Goal: Complete application form

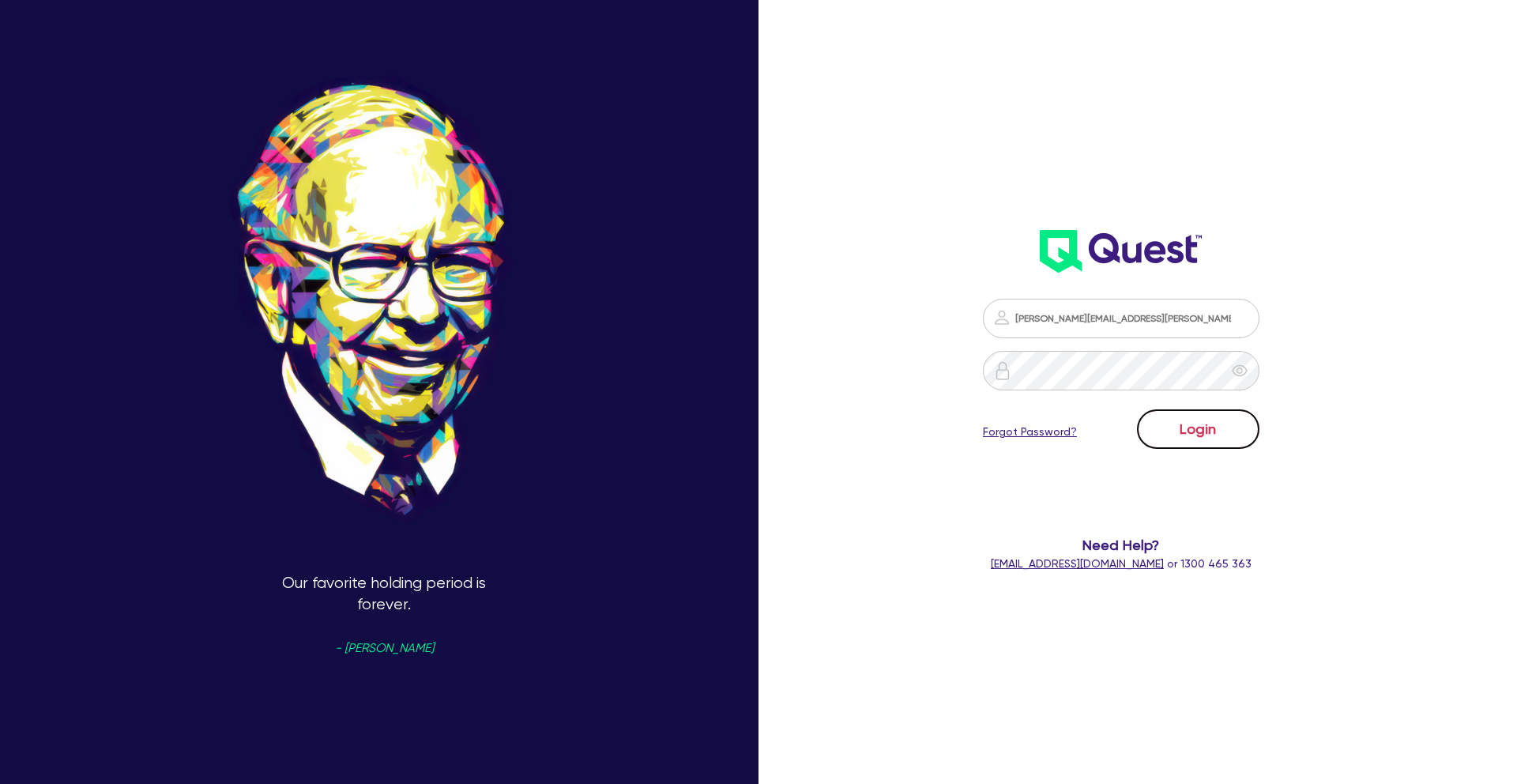
click at [1197, 420] on button "Login" at bounding box center [1198, 429] width 123 height 39
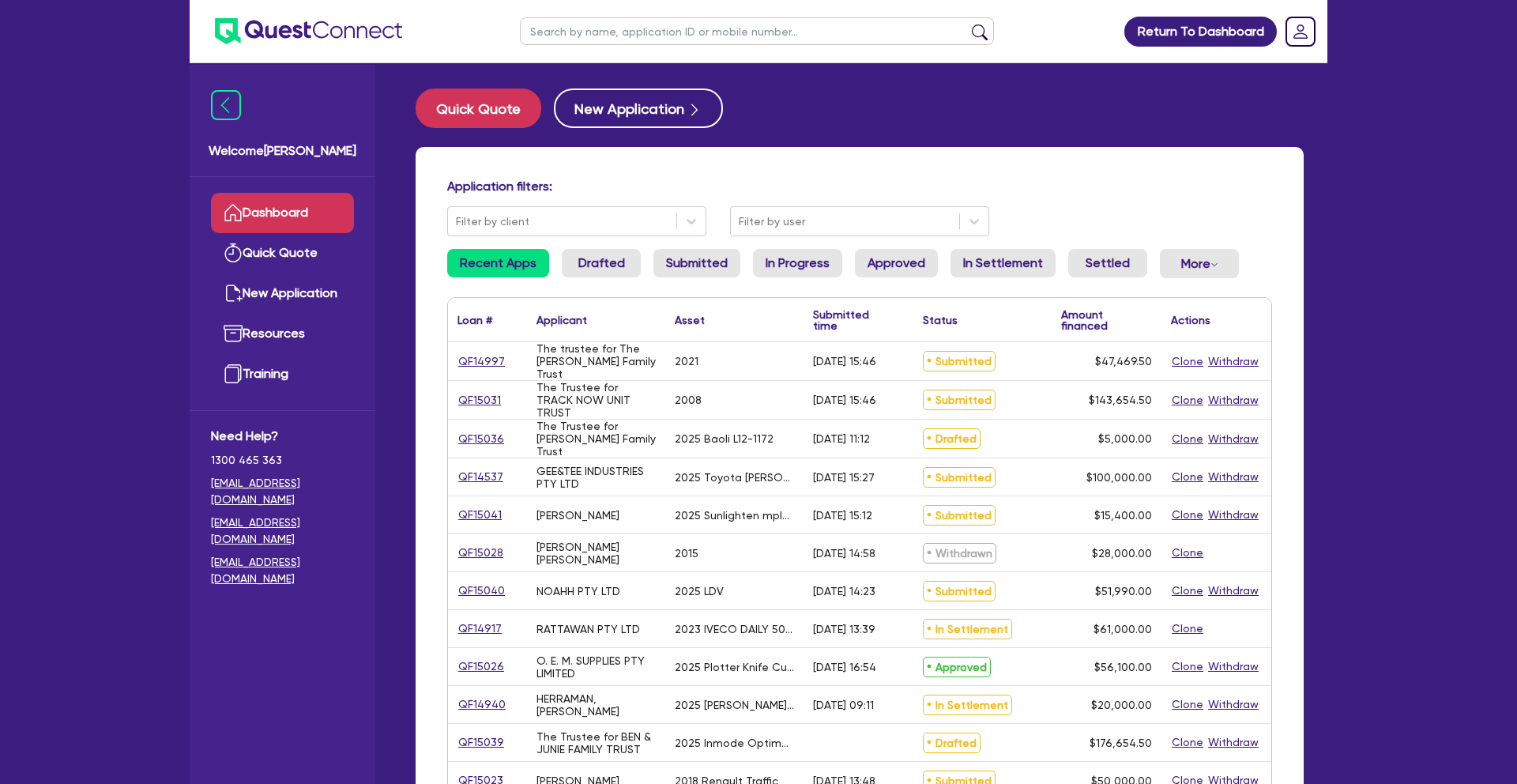
click at [670, 36] on input "text" at bounding box center [757, 31] width 475 height 28
type input "15031"
click at [967, 24] on button "submit" at bounding box center [980, 34] width 26 height 23
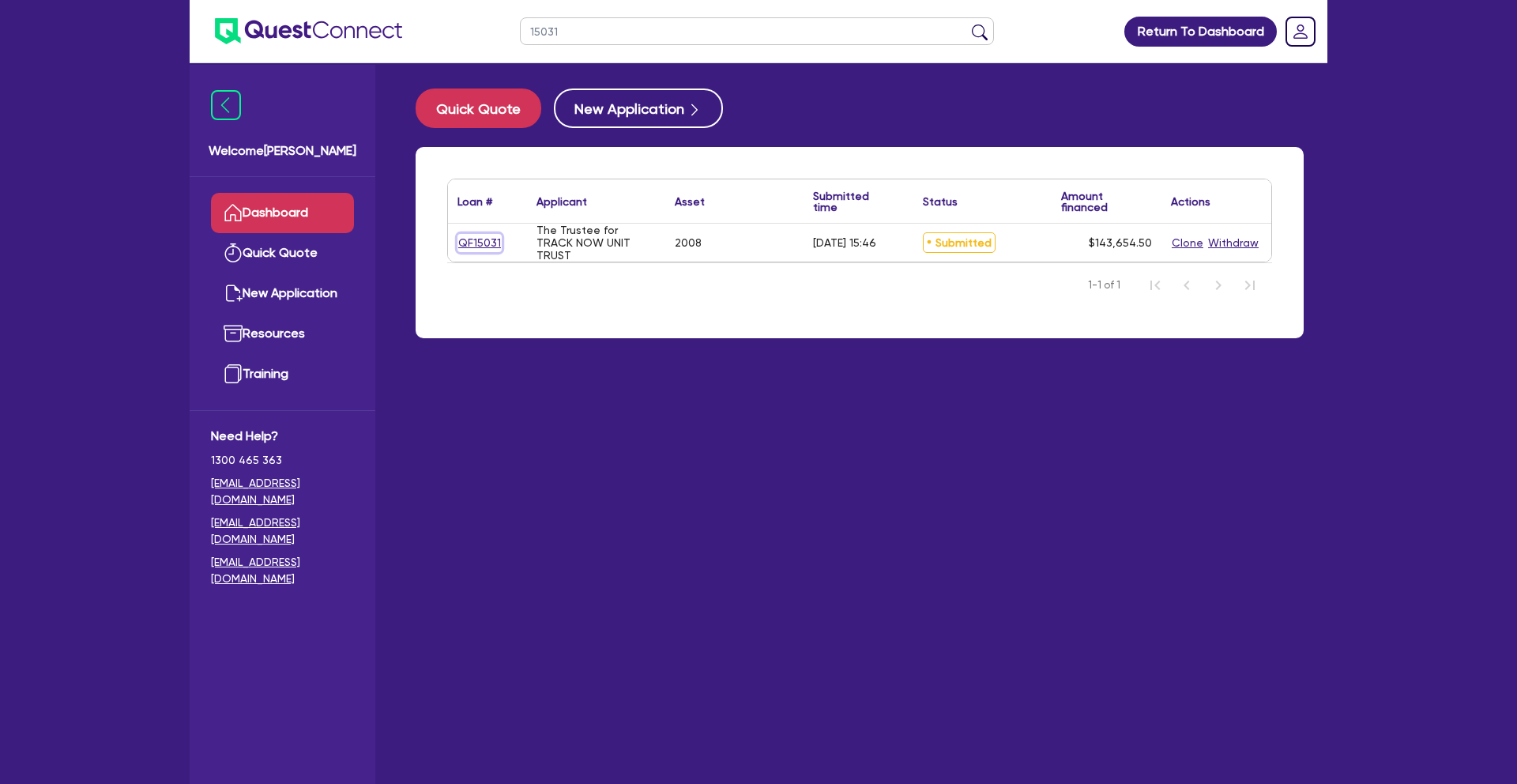
click at [478, 249] on link "QF15031" at bounding box center [479, 243] width 44 height 18
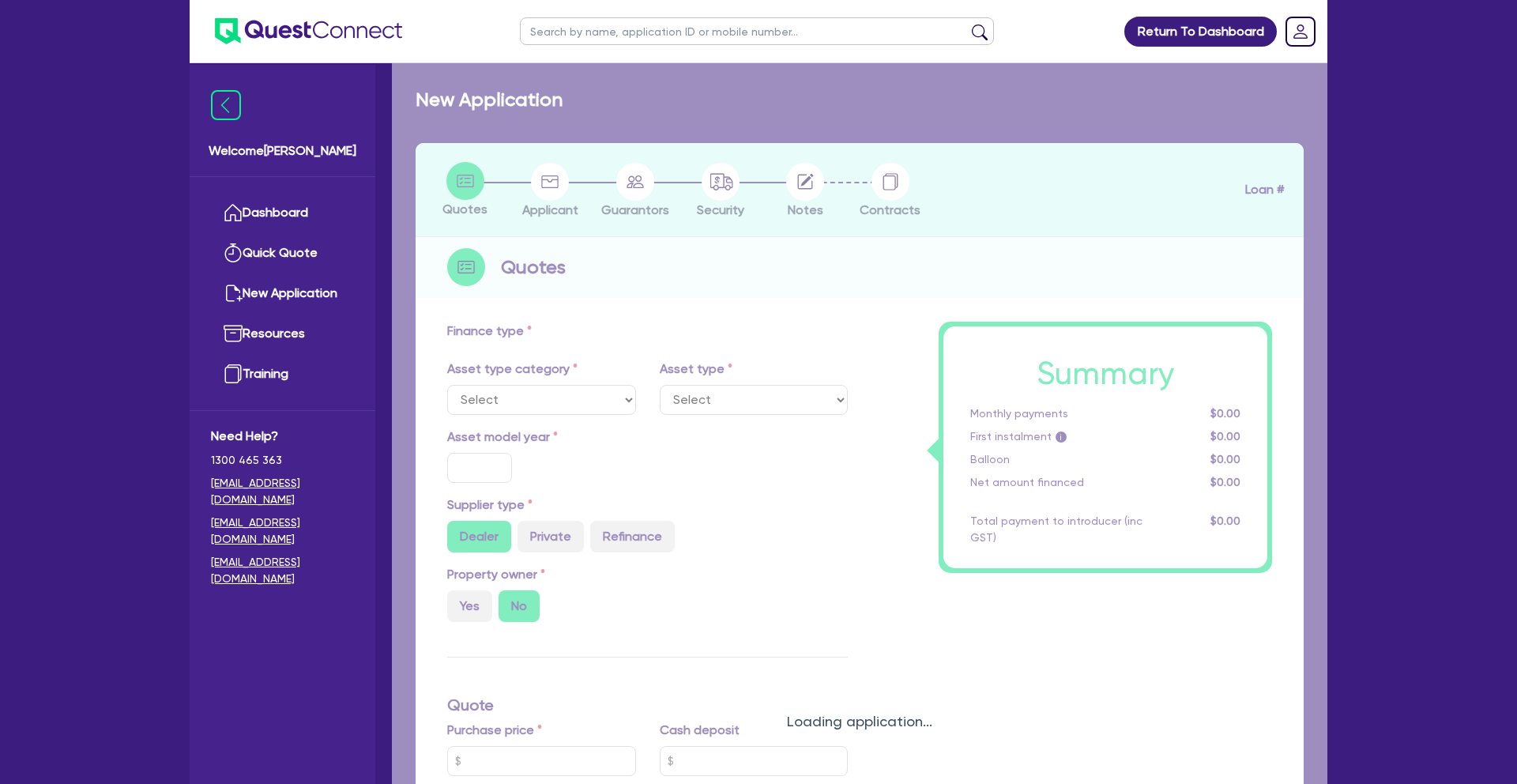
select select "TERTIARY_ASSETS"
type input "2008"
type input "210,000"
type input "67,000"
type input "30"
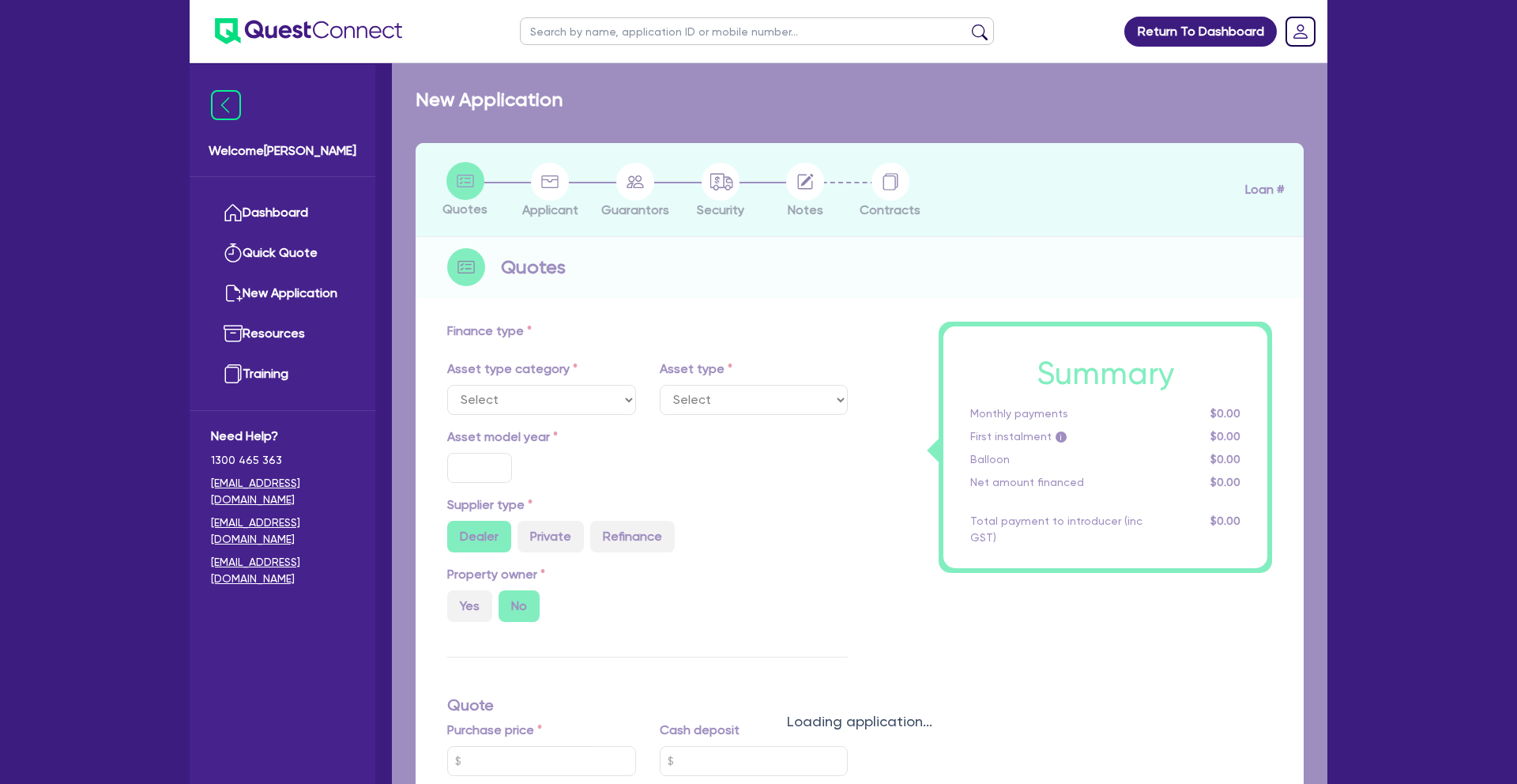
type input "63,000"
type input "4.87"
type input "7,000"
type input "15"
select select "WATERCRAFT"
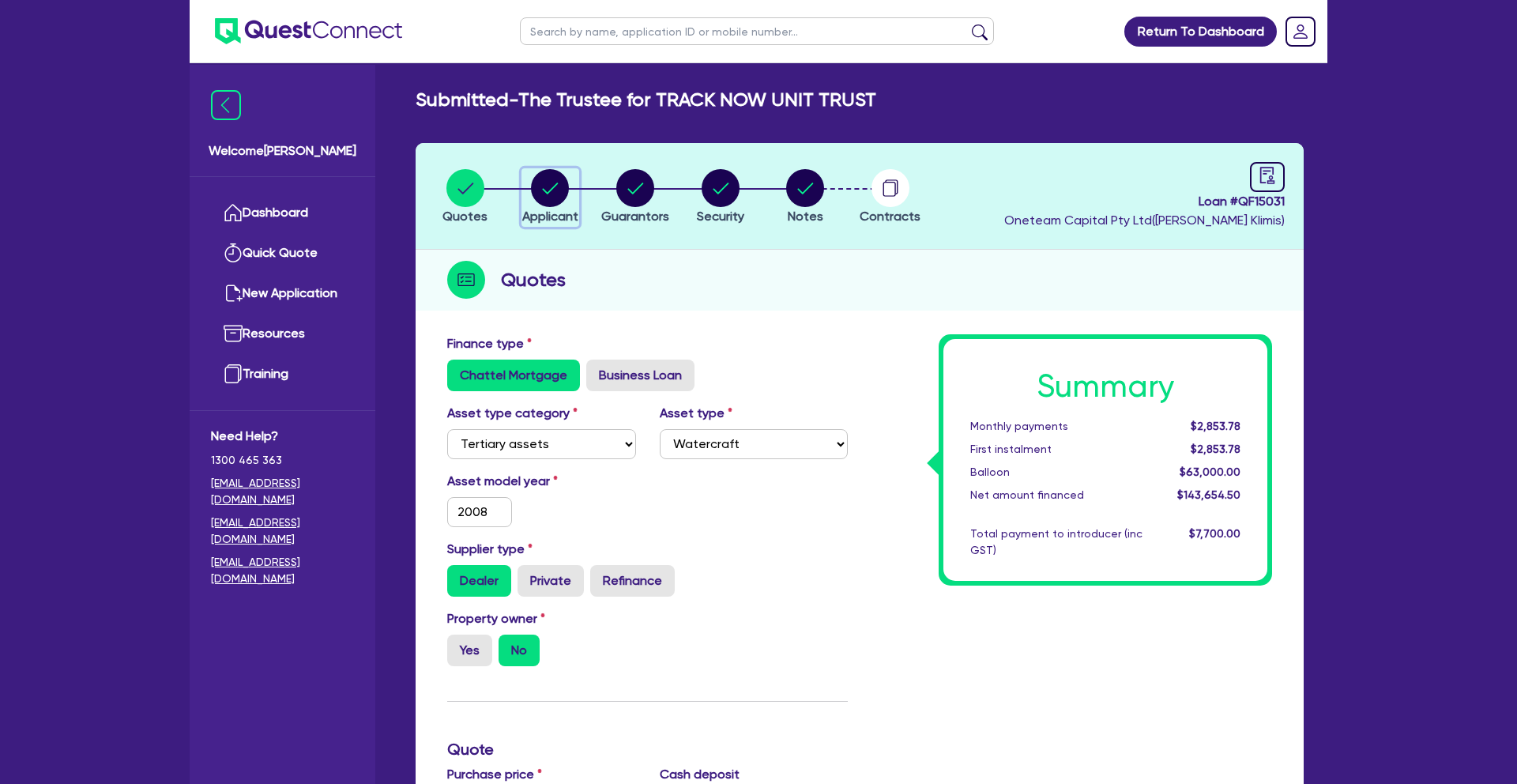
click at [545, 186] on circle "button" at bounding box center [549, 188] width 38 height 38
select select "TRUST"
select select "COMPANY"
select select "RETAIL_WHOLESALE_TRADE"
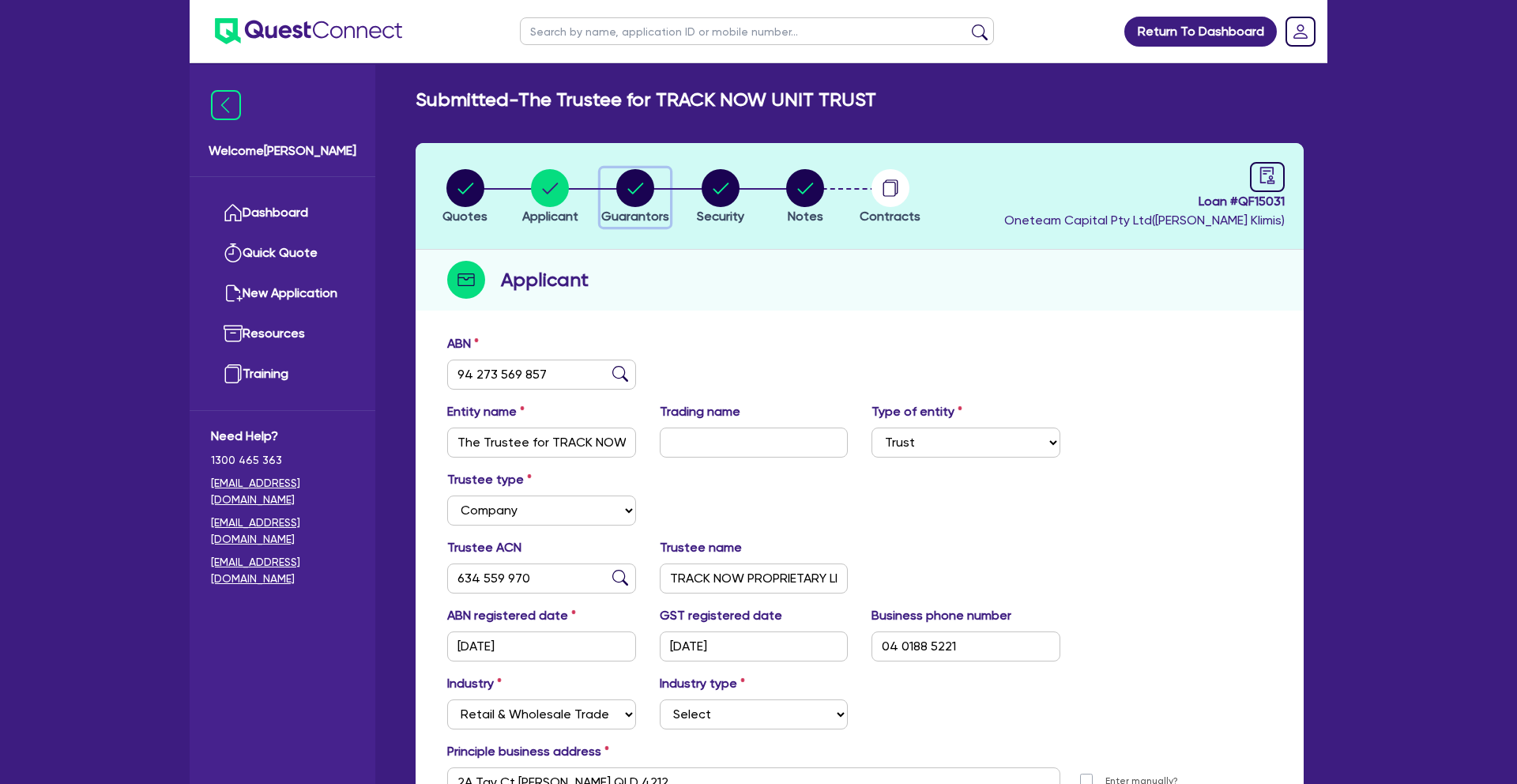
click at [646, 188] on circle "button" at bounding box center [635, 188] width 38 height 38
select select "MR"
select select "QLD"
select select "MARRIED"
select select "PROPERTY"
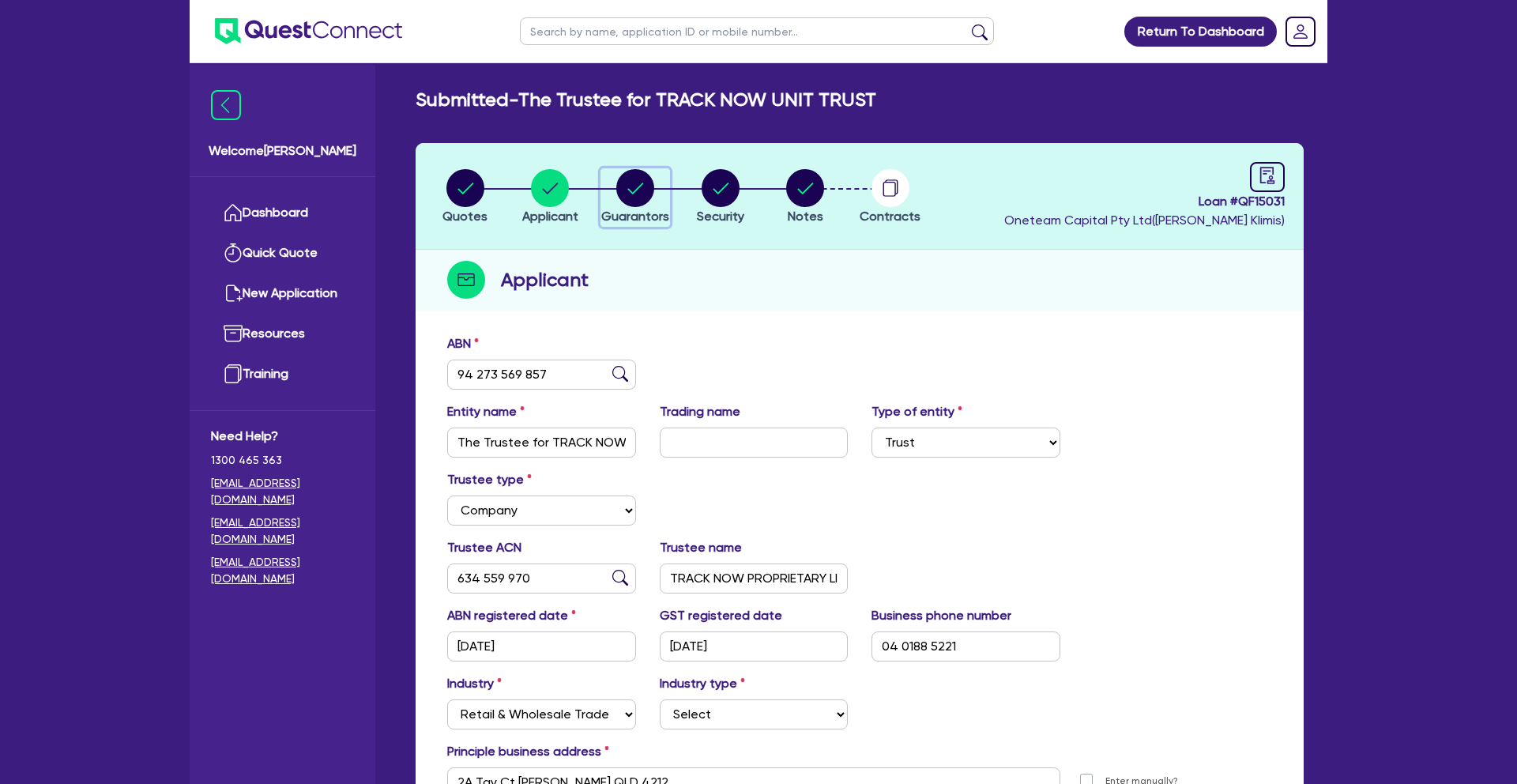
select select "CASH"
select select "INVESTMENT_PROPERTY"
select select "VEHICLE"
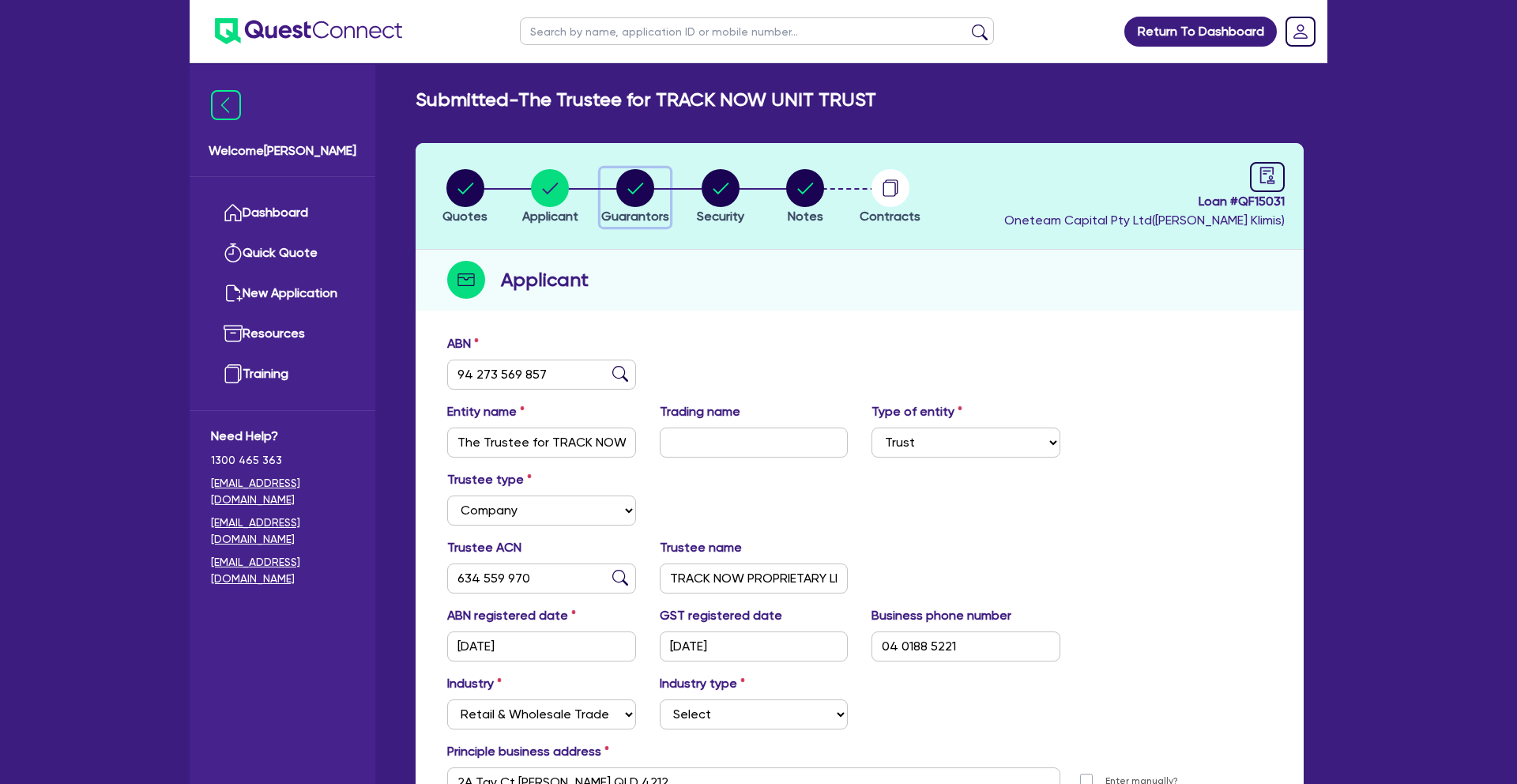
select select "MORTGAGE"
select select "INVESTMENT_PROPERTY_LOAN"
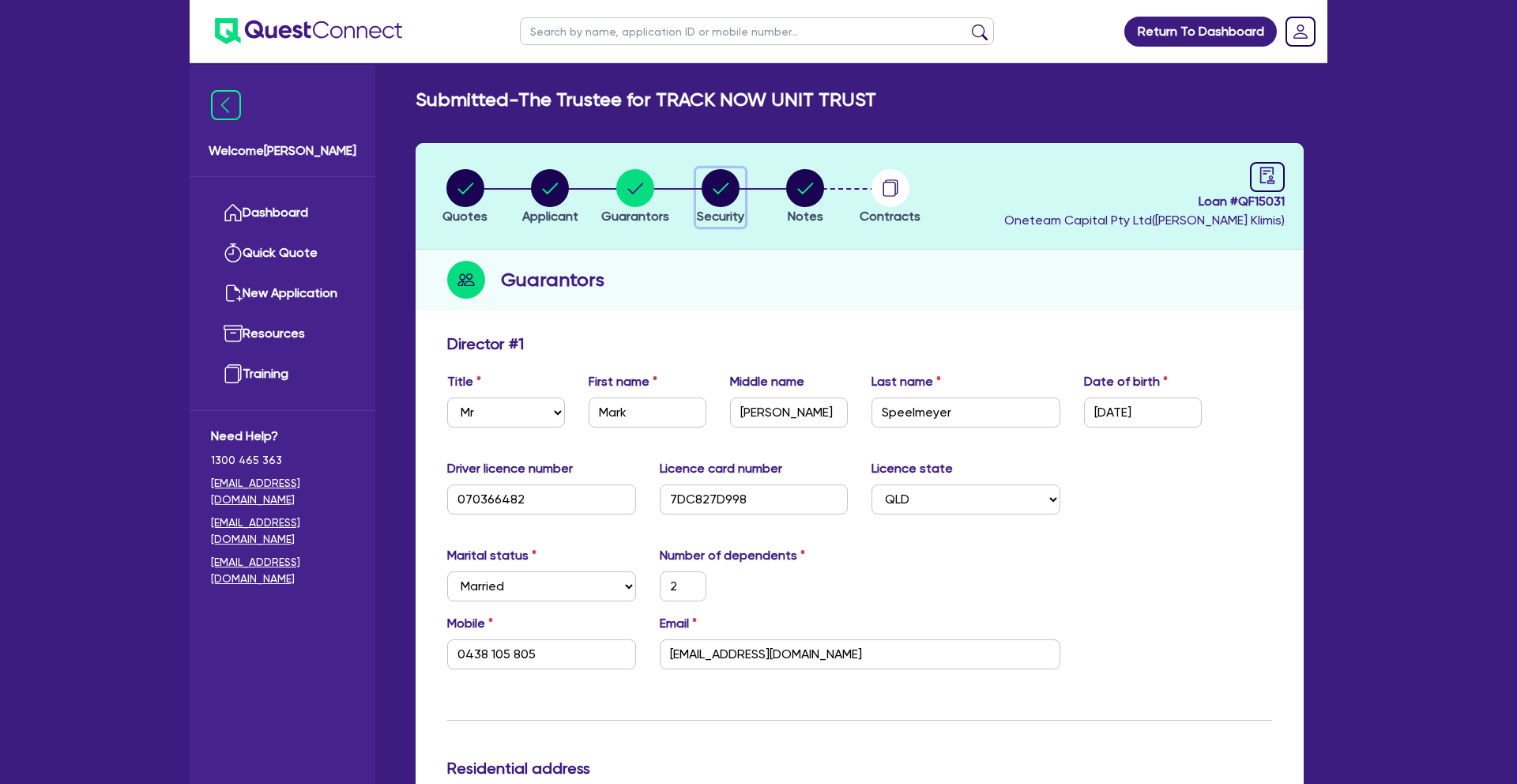
click at [734, 194] on circle "button" at bounding box center [720, 188] width 38 height 38
select select "TERTIARY_ASSETS"
select select "WATERCRAFT"
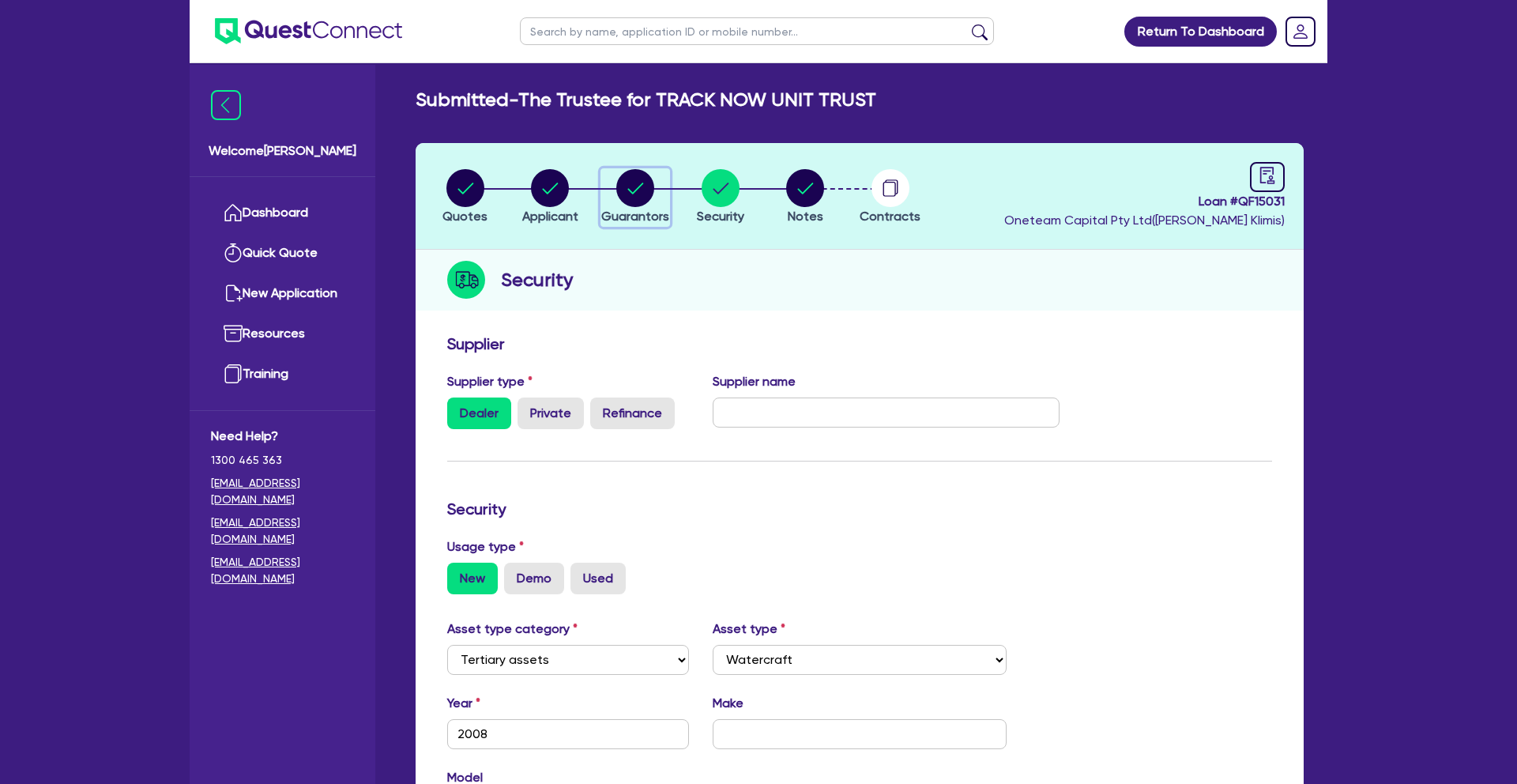
click at [644, 197] on circle "button" at bounding box center [635, 188] width 38 height 38
select select "MR"
select select "QLD"
select select "MARRIED"
select select "PROPERTY"
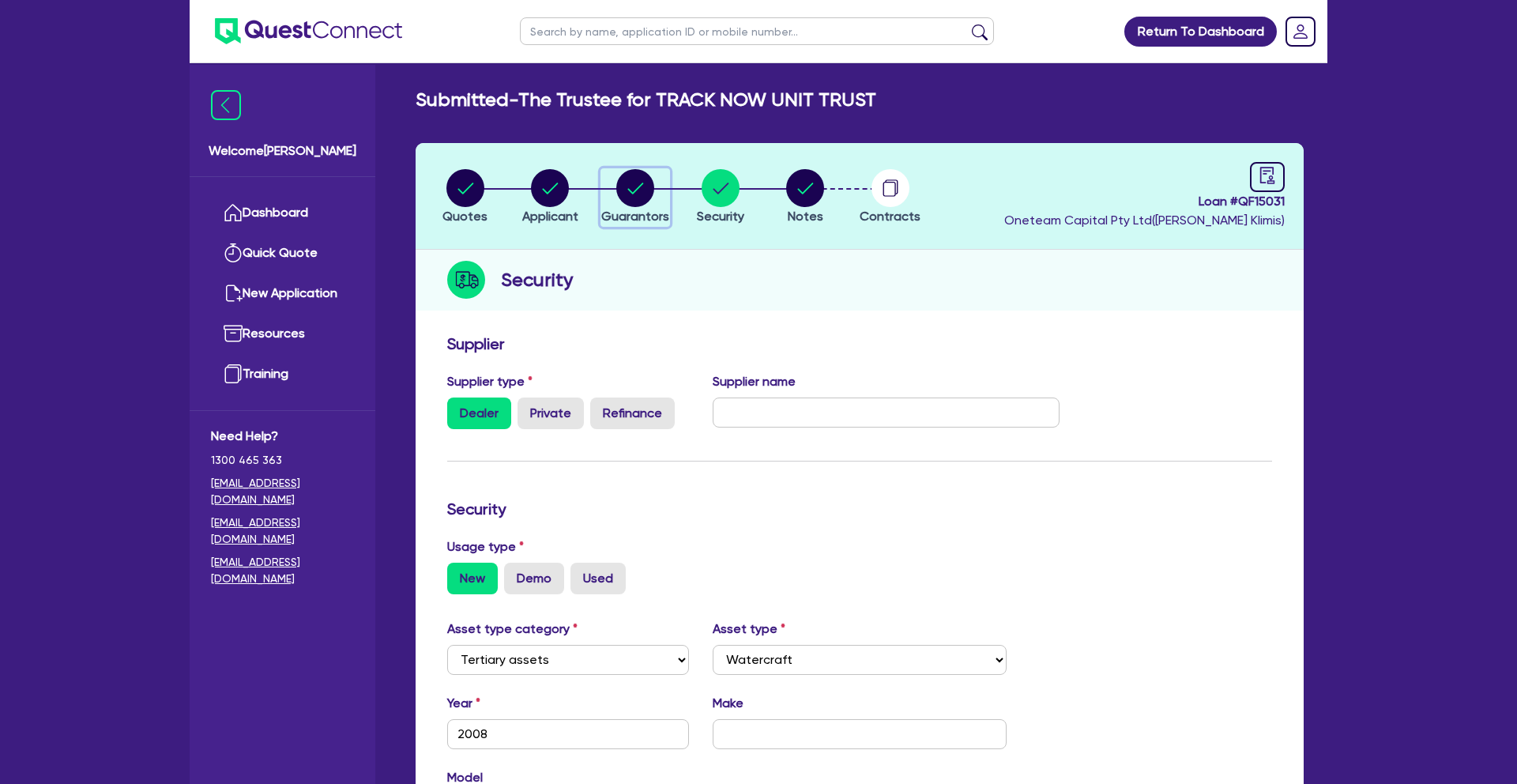
select select "CASH"
select select "INVESTMENT_PROPERTY"
select select "VEHICLE"
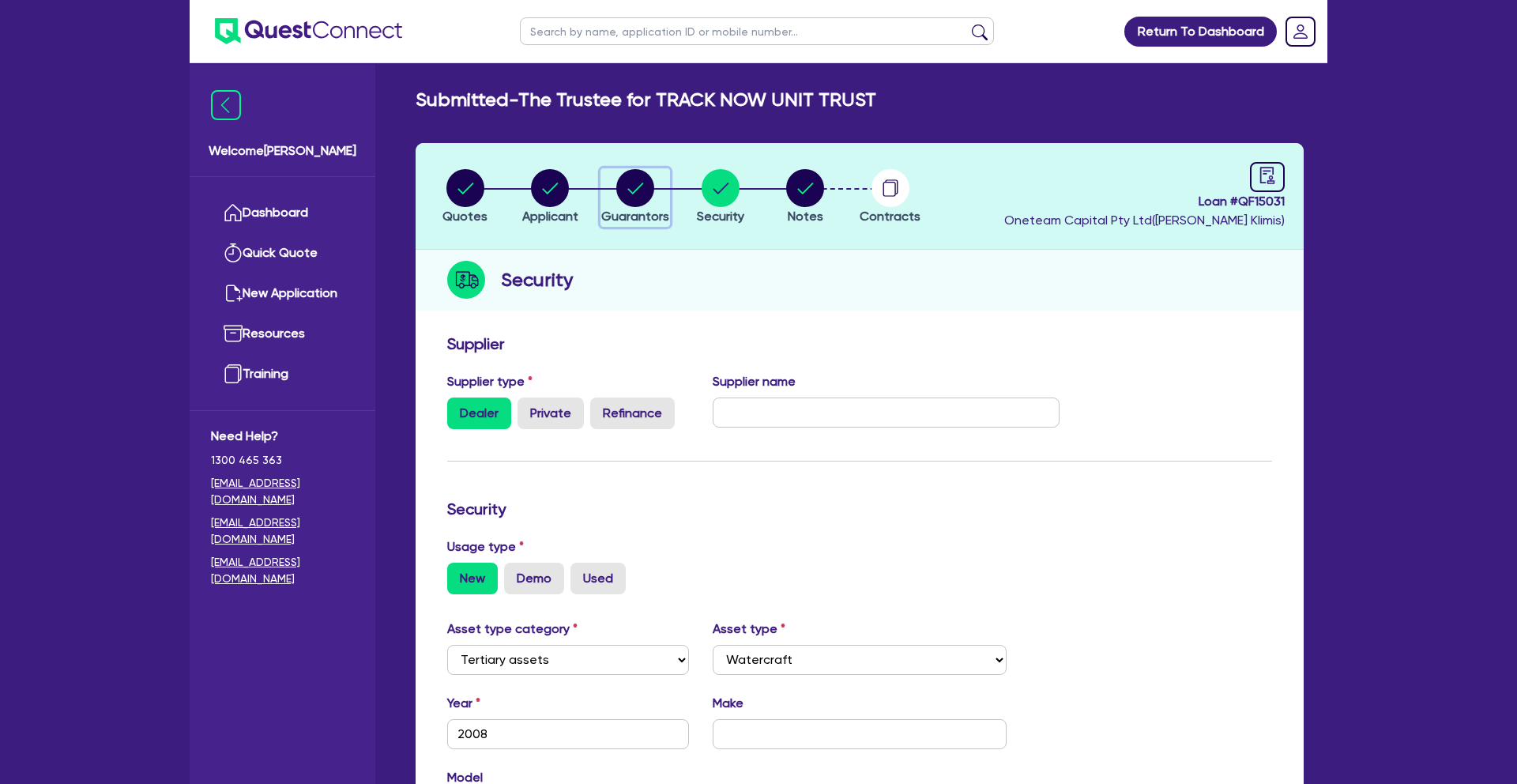
select select "MORTGAGE"
select select "INVESTMENT_PROPERTY_LOAN"
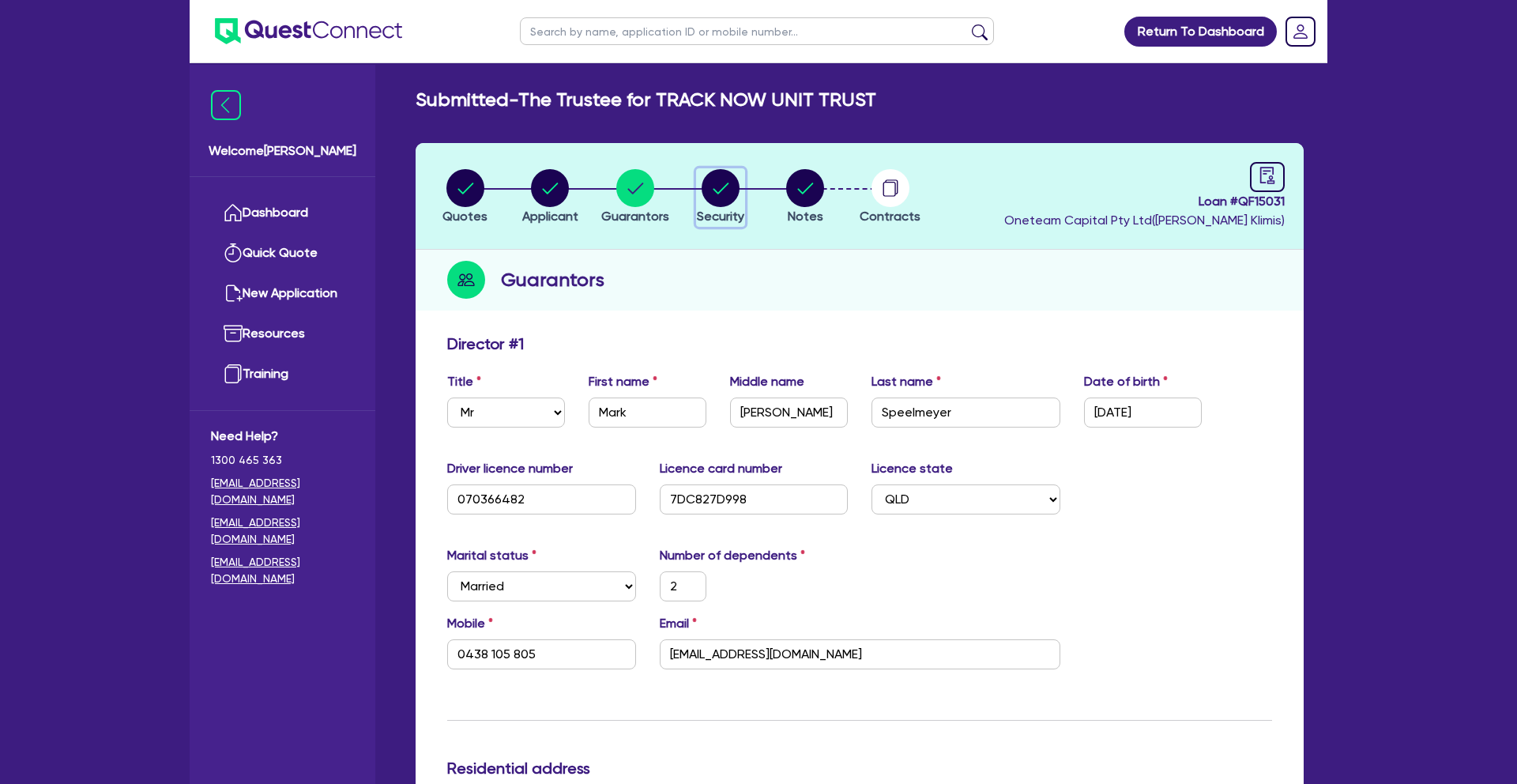
drag, startPoint x: 716, startPoint y: 183, endPoint x: 809, endPoint y: 272, distance: 128.7
click at [717, 184] on circle "button" at bounding box center [720, 188] width 38 height 38
select select "TERTIARY_ASSETS"
select select "WATERCRAFT"
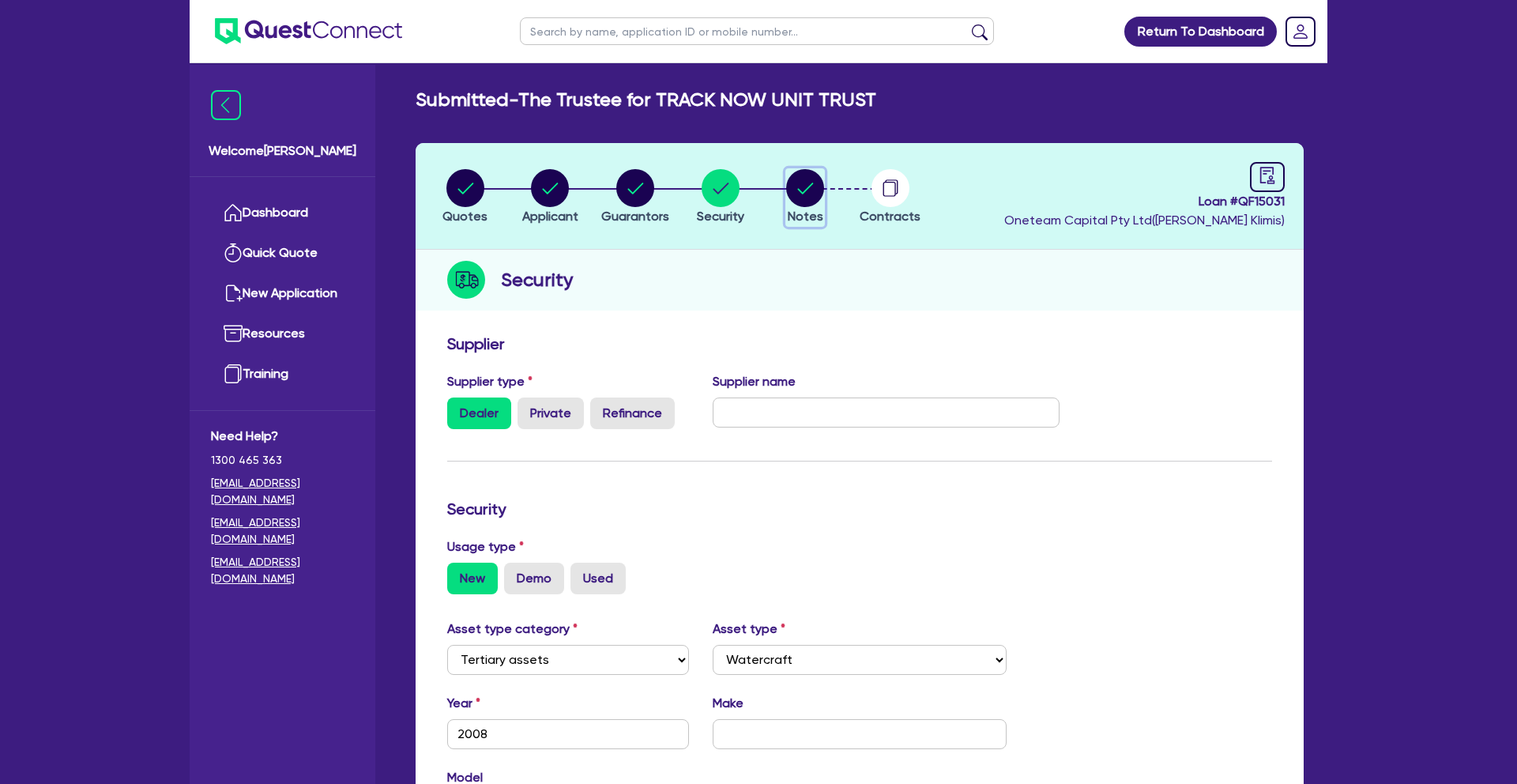
click at [815, 185] on circle "button" at bounding box center [805, 188] width 38 height 38
select select "Quest Finance - Platform Funding"
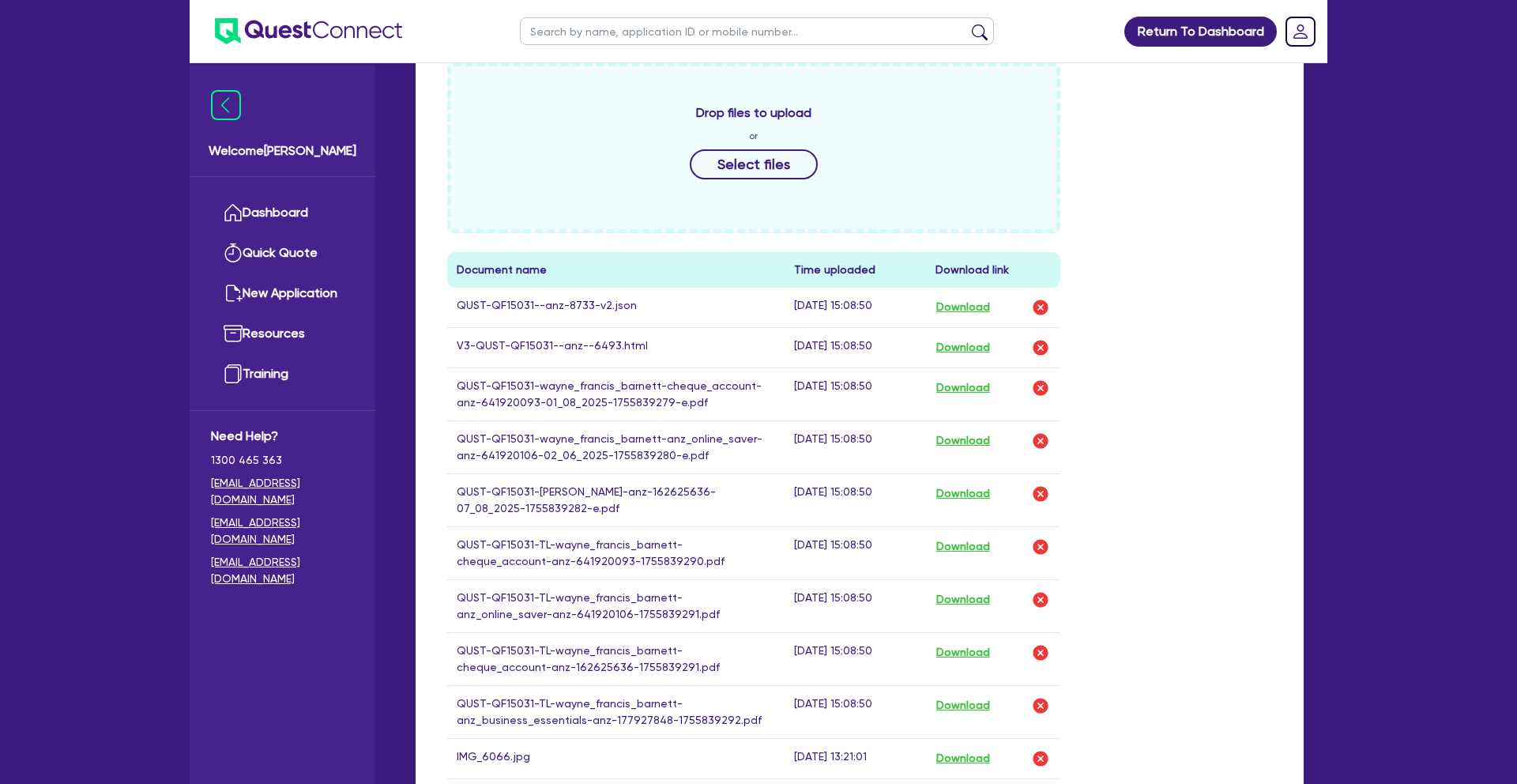
scroll to position [772, 0]
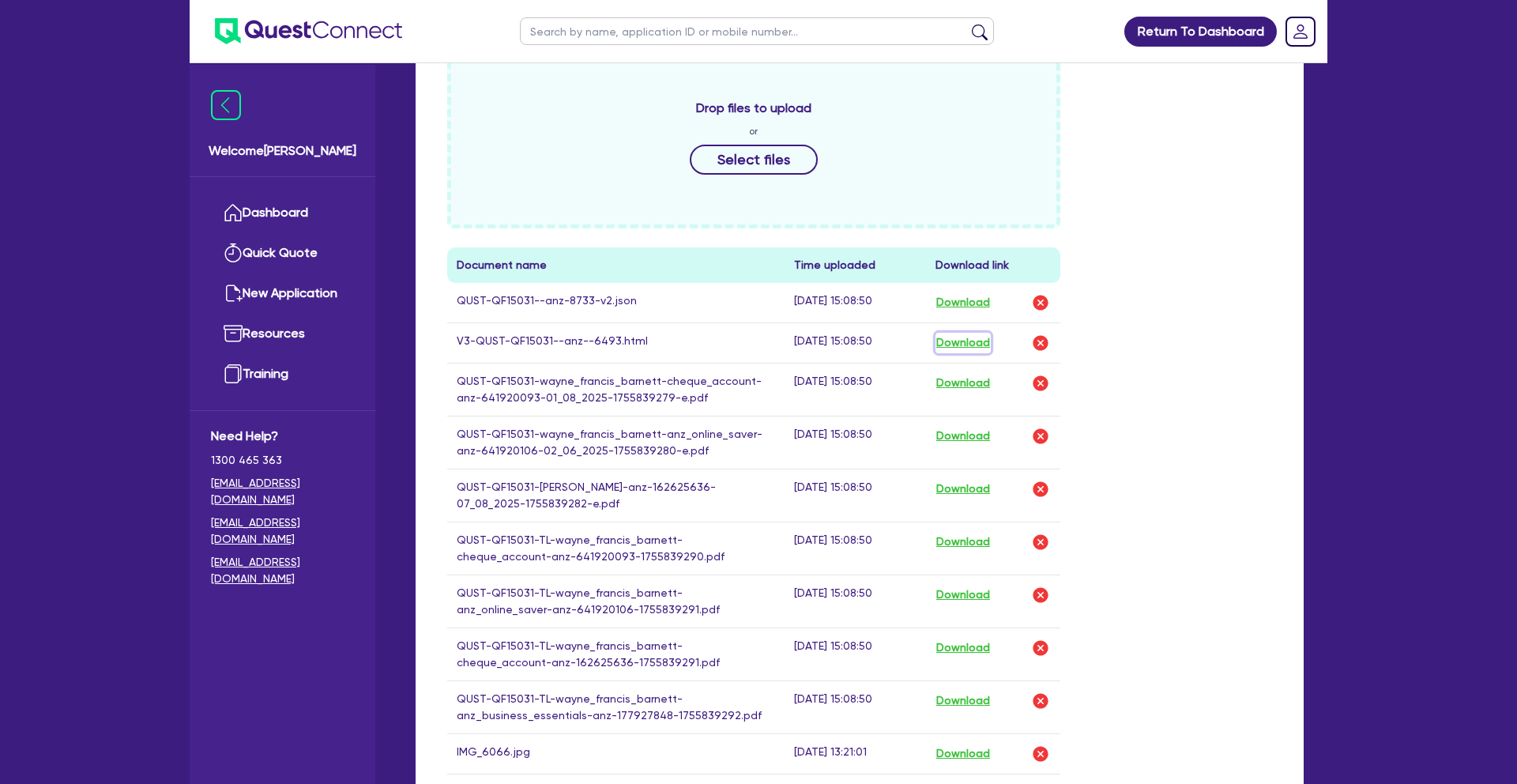
click at [977, 344] on button "Download" at bounding box center [963, 343] width 55 height 21
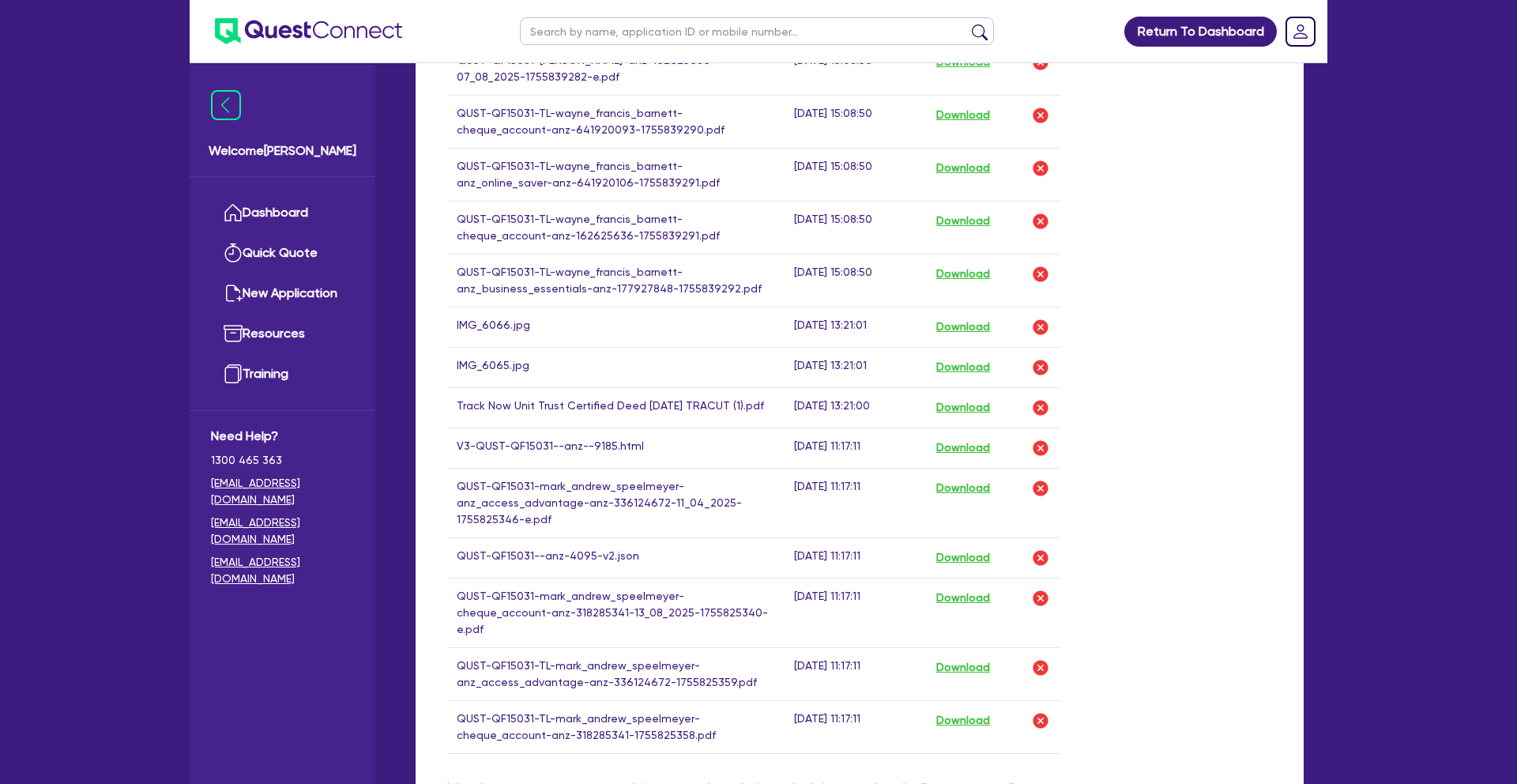
scroll to position [1203, 0]
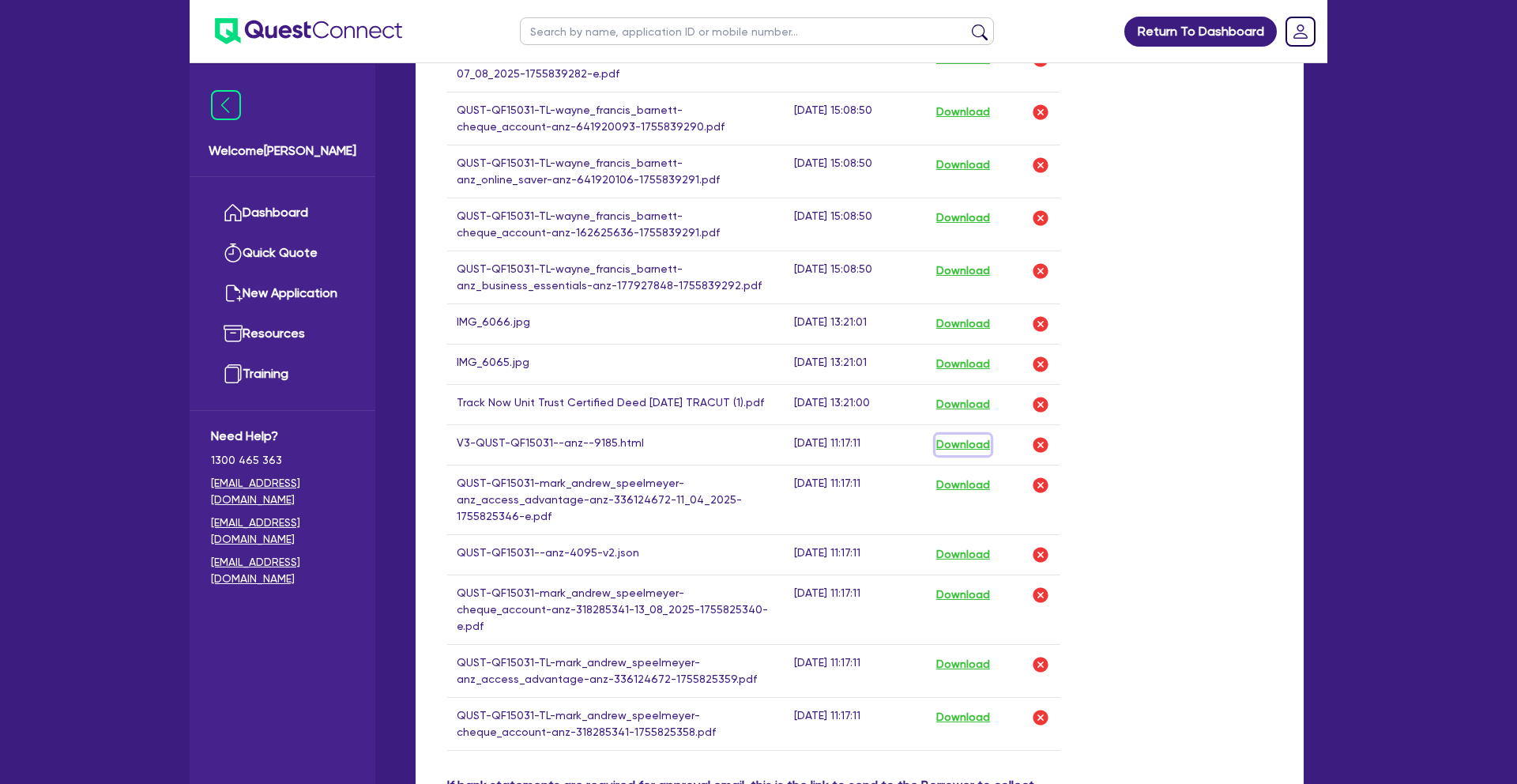
click at [967, 446] on button "Download" at bounding box center [963, 444] width 55 height 21
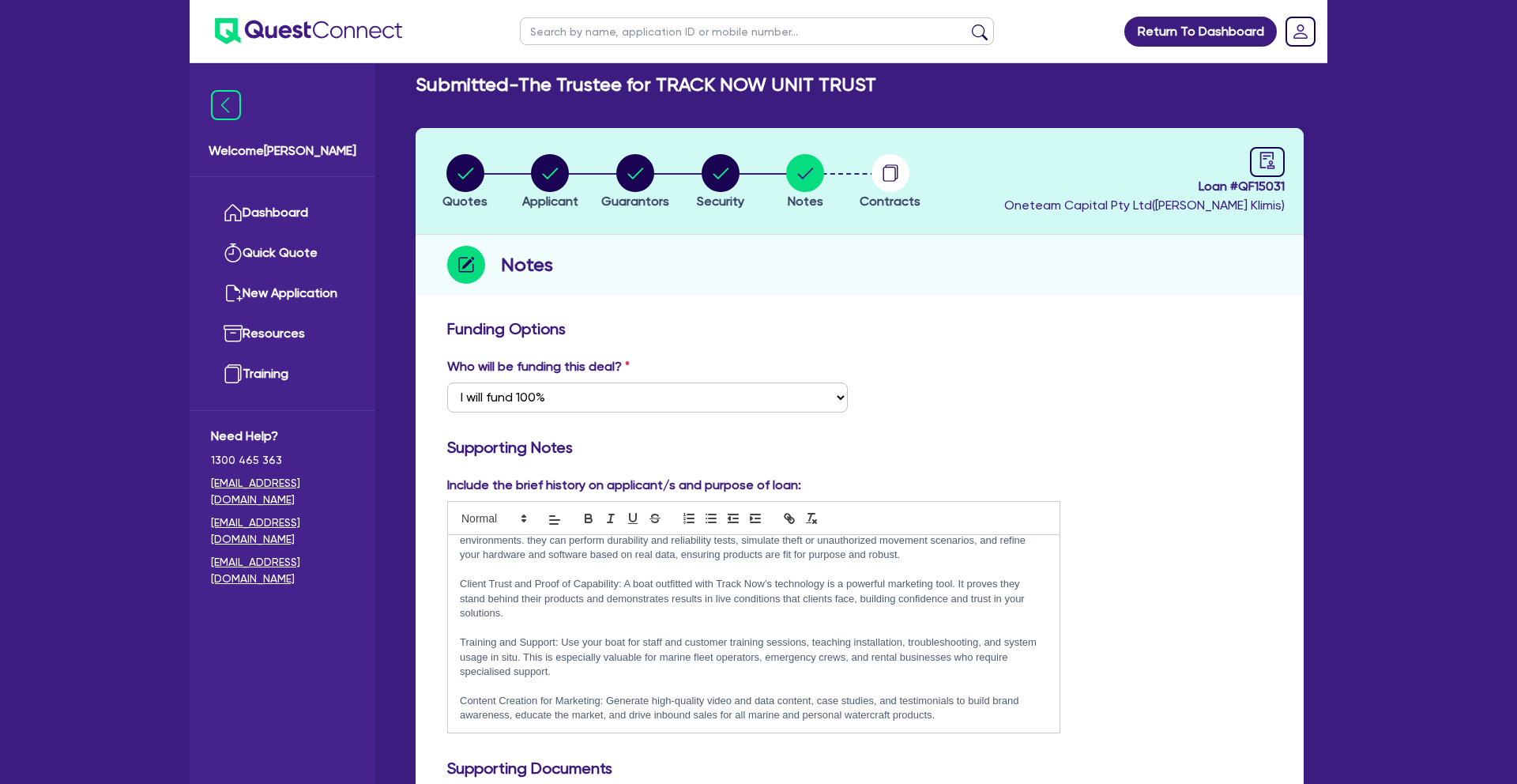
scroll to position [0, 0]
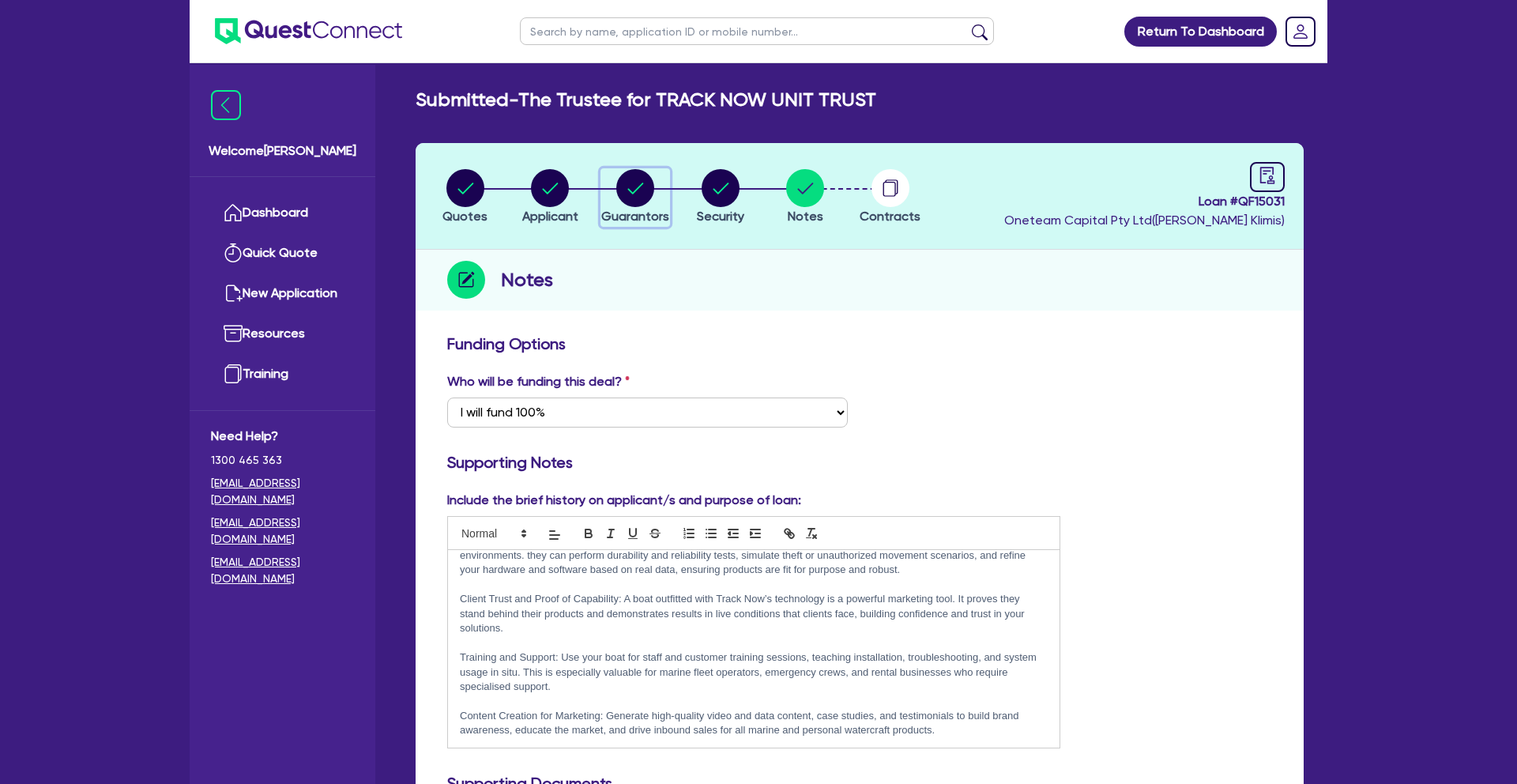
click at [638, 195] on circle "button" at bounding box center [635, 188] width 38 height 38
select select "MR"
select select "QLD"
select select "MARRIED"
select select "PROPERTY"
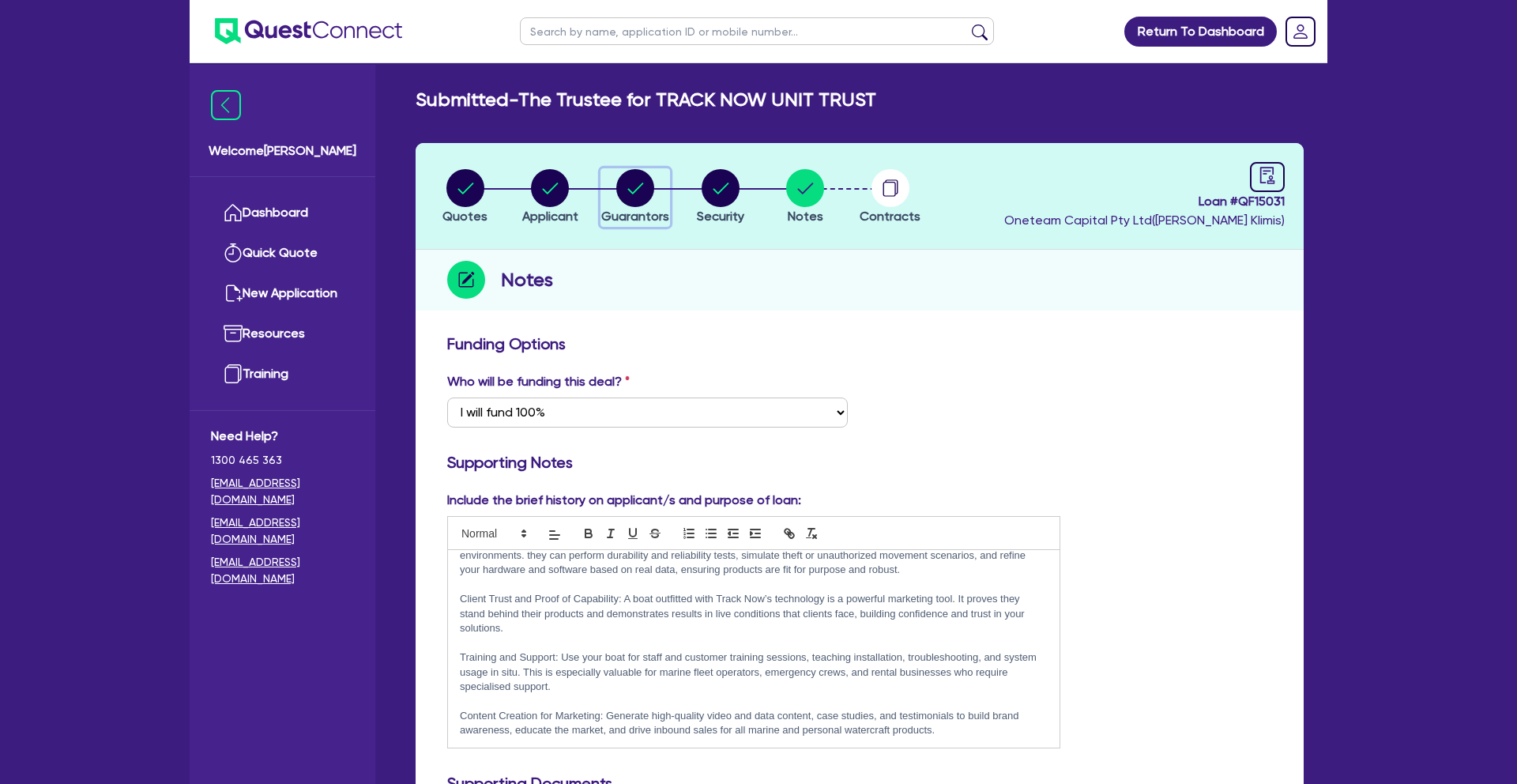
select select "CASH"
select select "INVESTMENT_PROPERTY"
select select "VEHICLE"
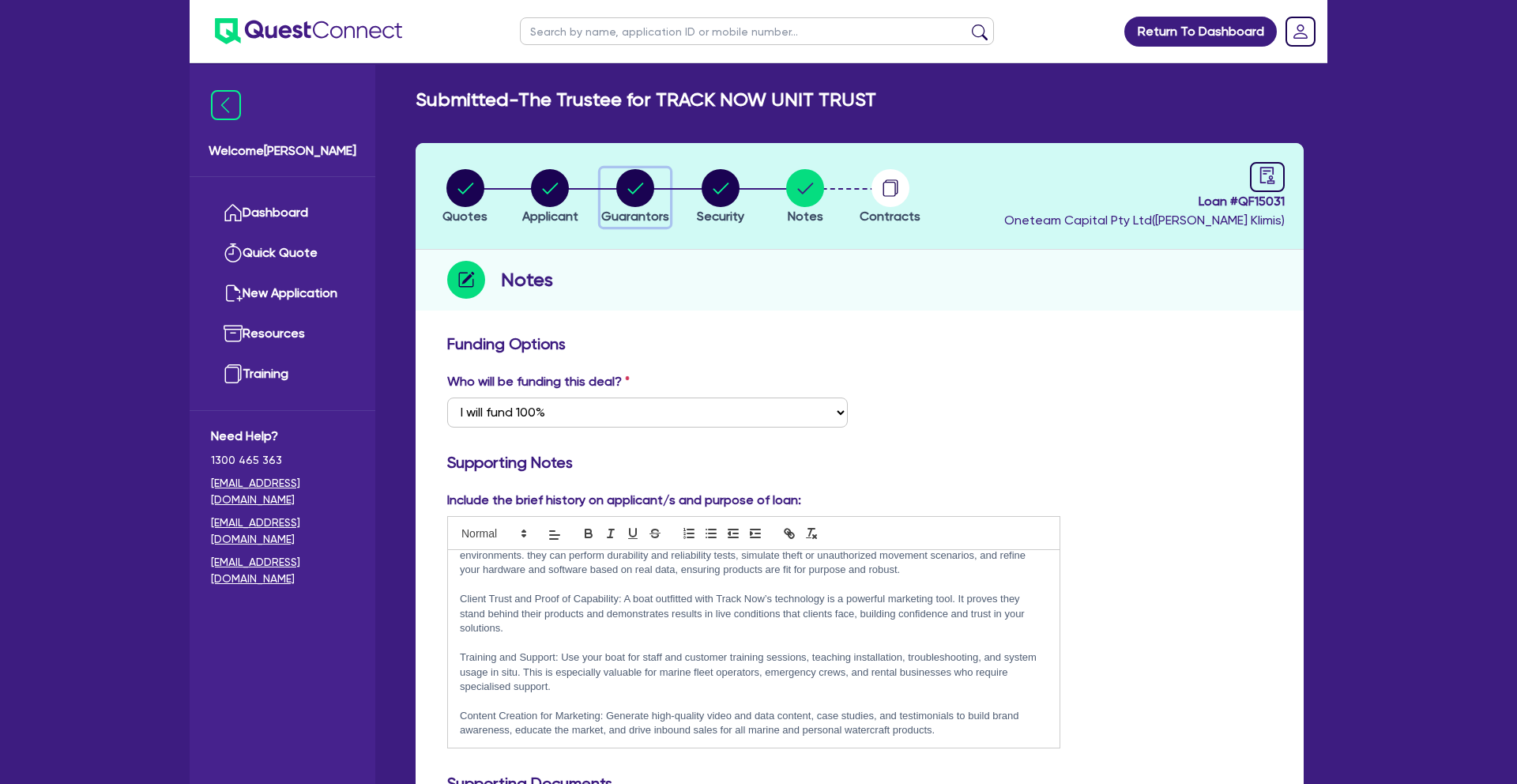
select select "MORTGAGE"
select select "INVESTMENT_PROPERTY_LOAN"
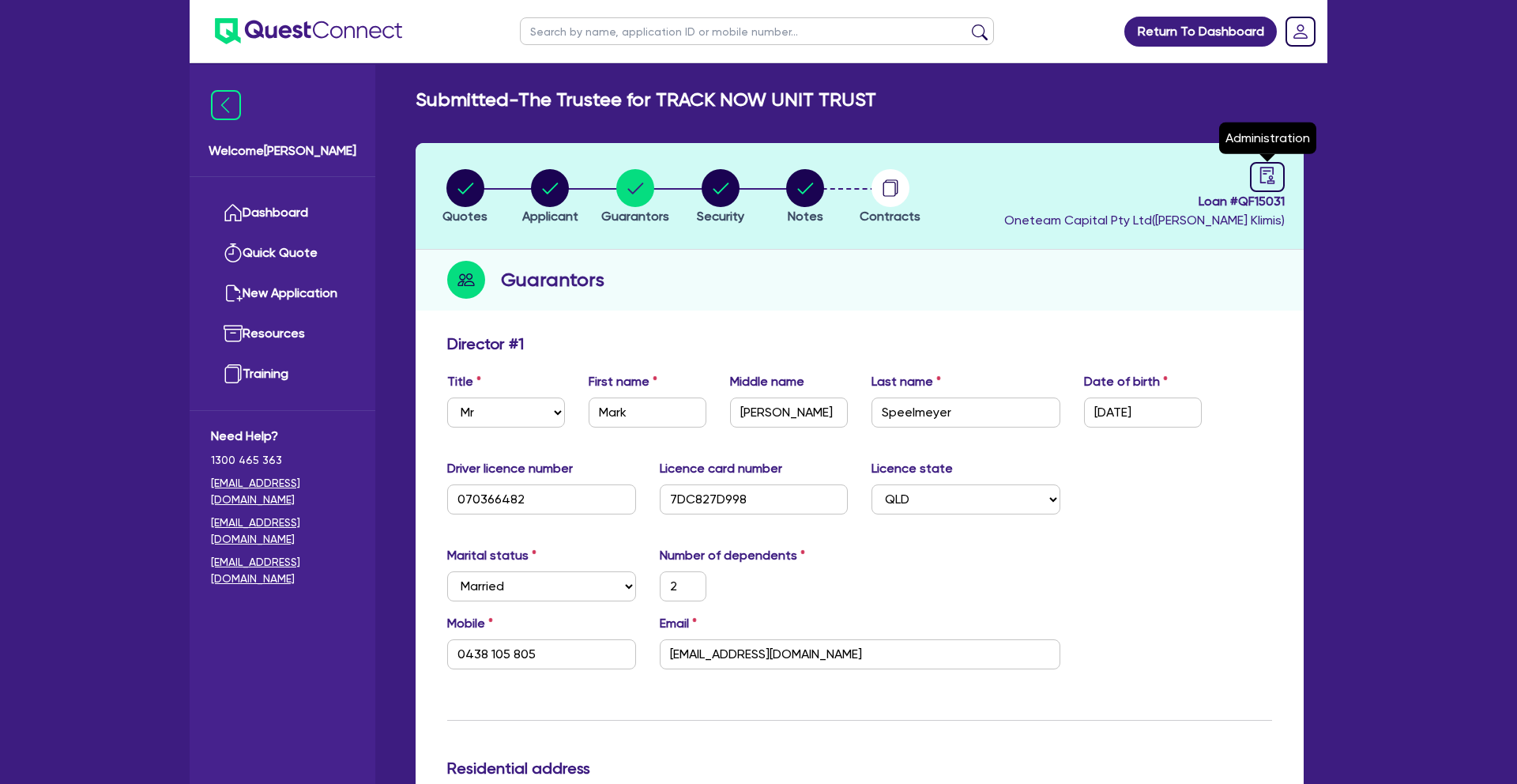
click at [1289, 182] on header "Quotes Applicant [GEOGRAPHIC_DATA] Security Notes Contracts Loan # QF15031 Onet…" at bounding box center [860, 196] width 888 height 107
click at [1253, 186] on link at bounding box center [1266, 177] width 34 height 30
select select "SUBMITTED_NEW"
select select "Quest Finance - Platform Funding"
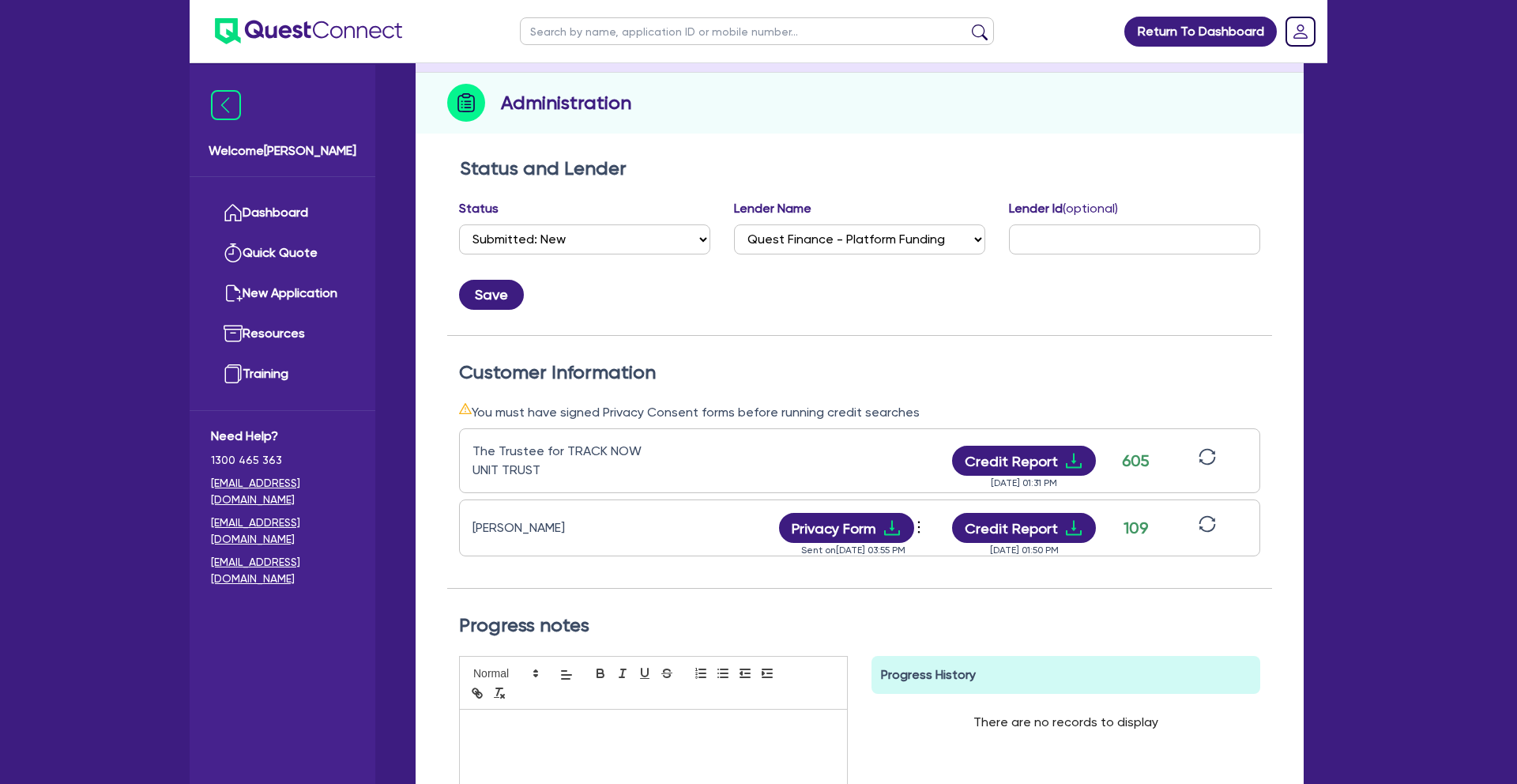
scroll to position [180, 0]
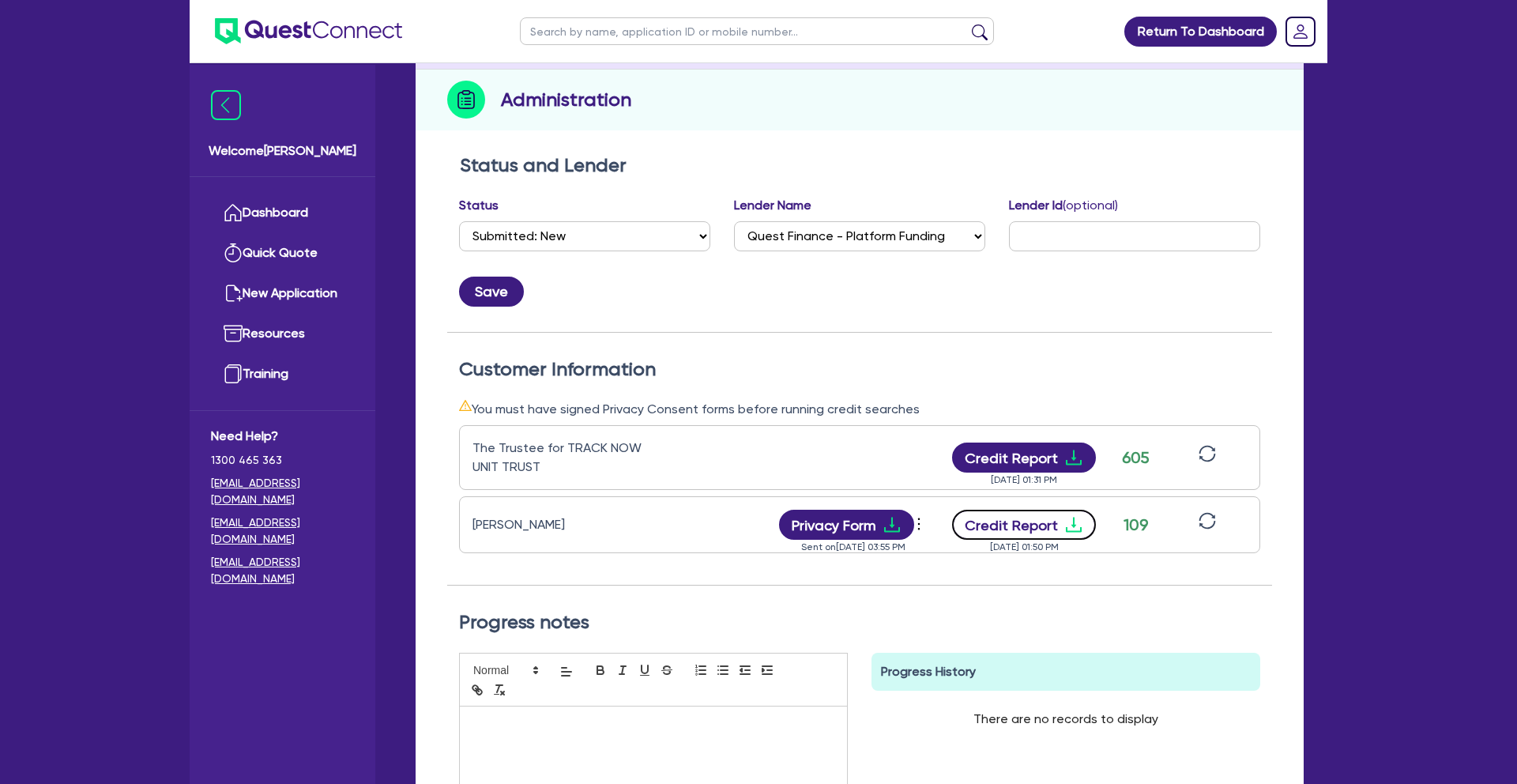
click at [1033, 522] on button "Credit Report" at bounding box center [1024, 525] width 144 height 30
